Goal: Check status: Check status

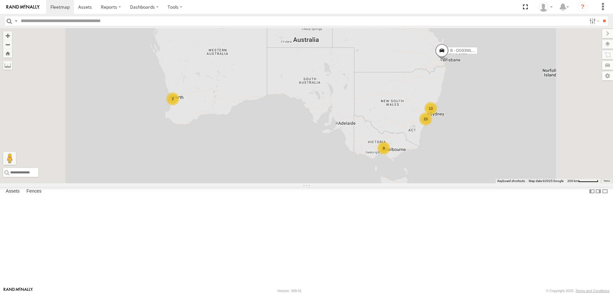
click at [0, 0] on span "Asset" at bounding box center [0, 0] width 0 height 0
click at [0, 0] on div "W - IHW010 - [PERSON_NAME]" at bounding box center [0, 0] width 0 height 0
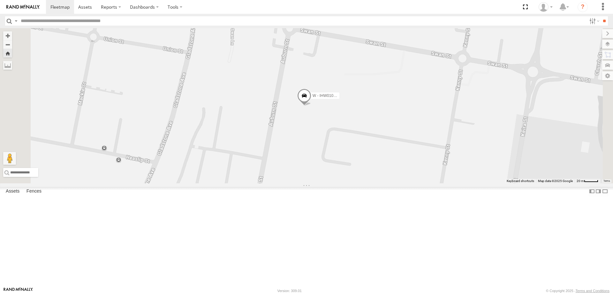
click at [0, 0] on div "W - KB438 - [PERSON_NAME]" at bounding box center [0, 0] width 0 height 0
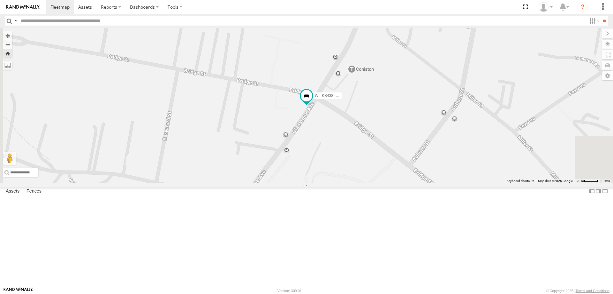
click at [0, 0] on div "All Assets" at bounding box center [0, 0] width 0 height 0
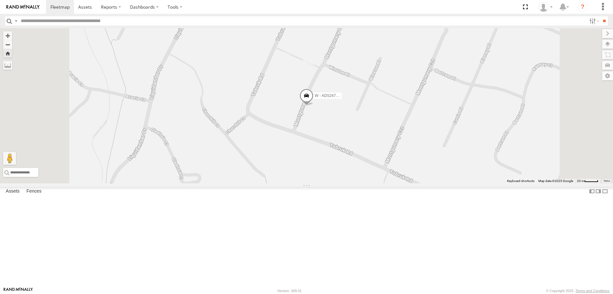
click at [0, 0] on div "W - IHW007 - [PERSON_NAME]" at bounding box center [0, 0] width 0 height 0
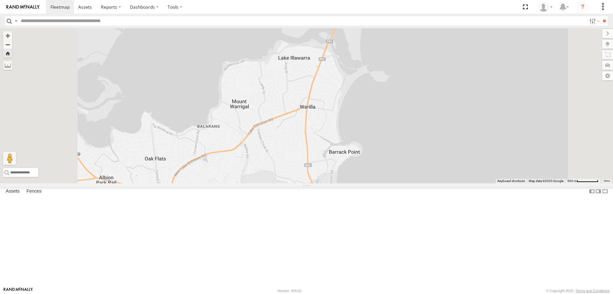
click at [0, 0] on div "W - IHW007 - [PERSON_NAME]" at bounding box center [0, 0] width 0 height 0
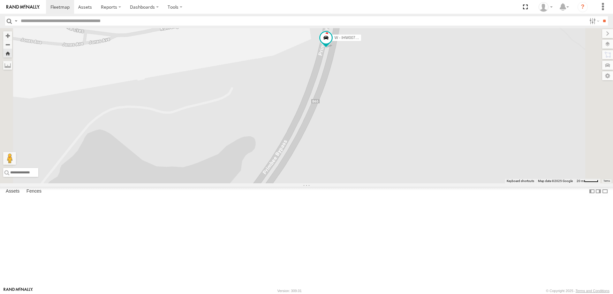
click at [0, 0] on div "All Assets" at bounding box center [0, 0] width 0 height 0
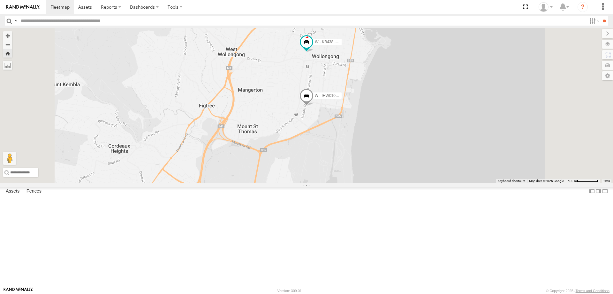
click at [0, 0] on div "W - IHW007 - [PERSON_NAME]" at bounding box center [0, 0] width 0 height 0
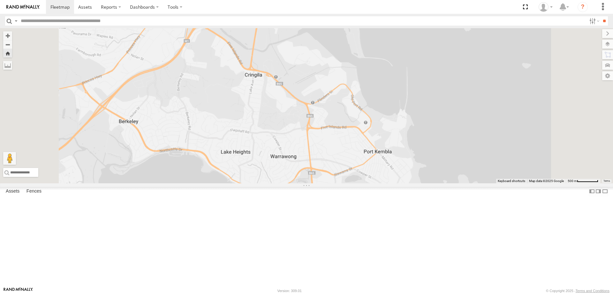
click at [0, 0] on div "W - IHW007 - [PERSON_NAME]" at bounding box center [0, 0] width 0 height 0
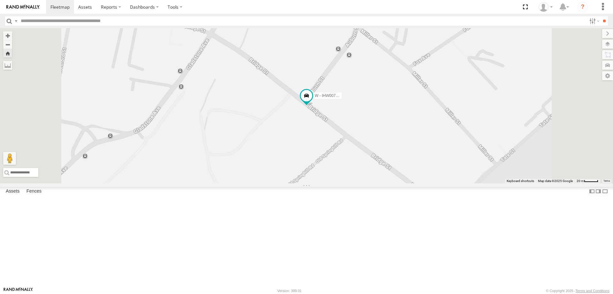
click at [0, 0] on div "All Assets" at bounding box center [0, 0] width 0 height 0
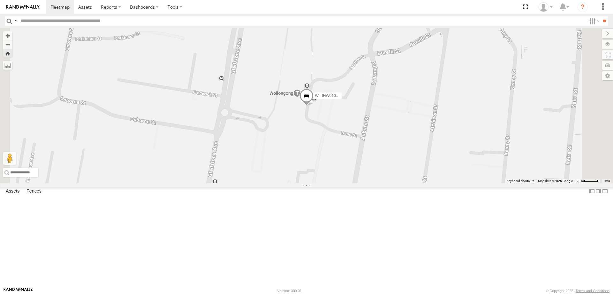
click at [0, 0] on div "W - IHW007 - [PERSON_NAME]" at bounding box center [0, 0] width 0 height 0
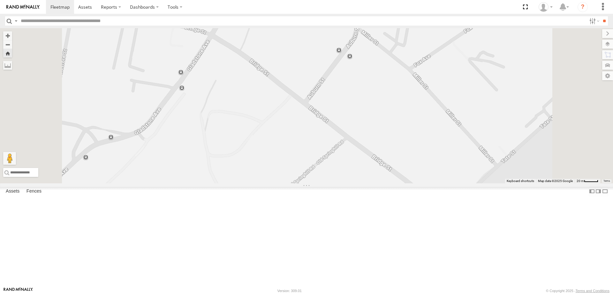
click at [0, 0] on div "W - IHW007 - [PERSON_NAME]" at bounding box center [0, 0] width 0 height 0
